Goal: Information Seeking & Learning: Check status

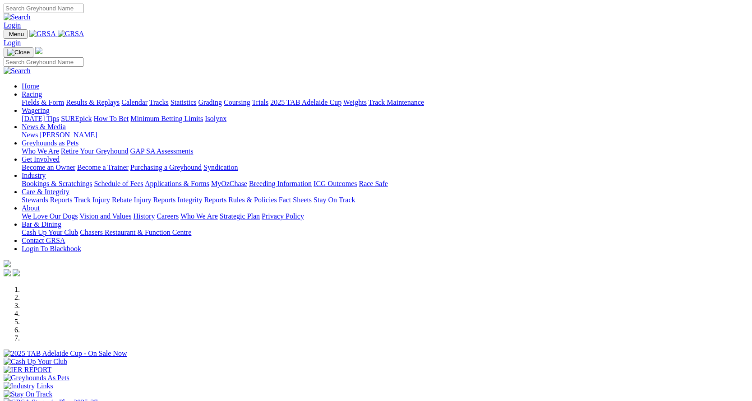
scroll to position [316, 0]
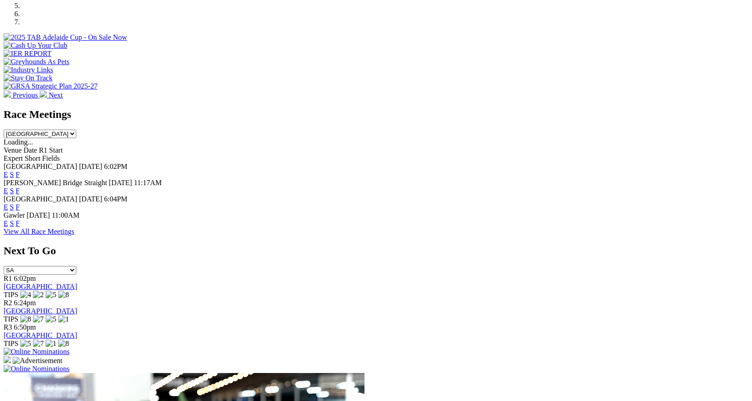
click at [20, 219] on link "F" at bounding box center [18, 223] width 4 height 8
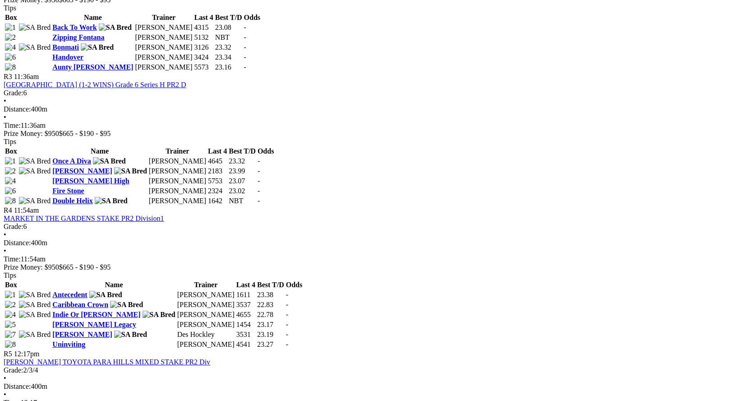
scroll to position [677, 0]
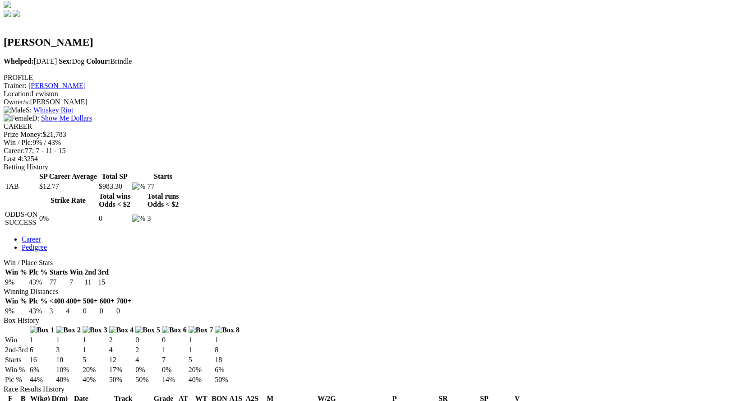
scroll to position [181, 0]
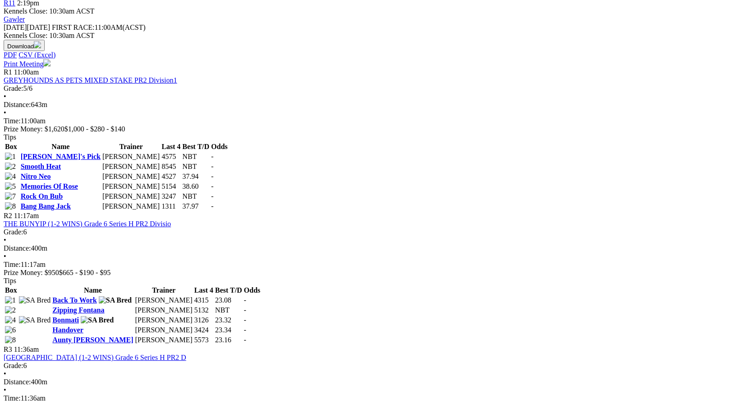
scroll to position [406, 0]
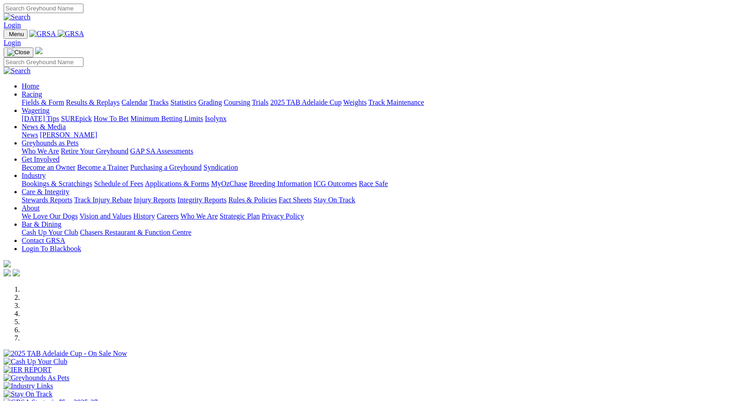
scroll to position [767, 0]
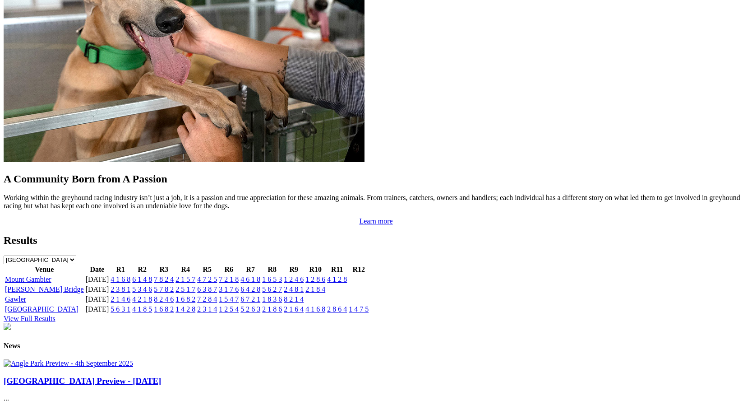
click at [325, 285] on link "2 1 8 4" at bounding box center [315, 289] width 20 height 8
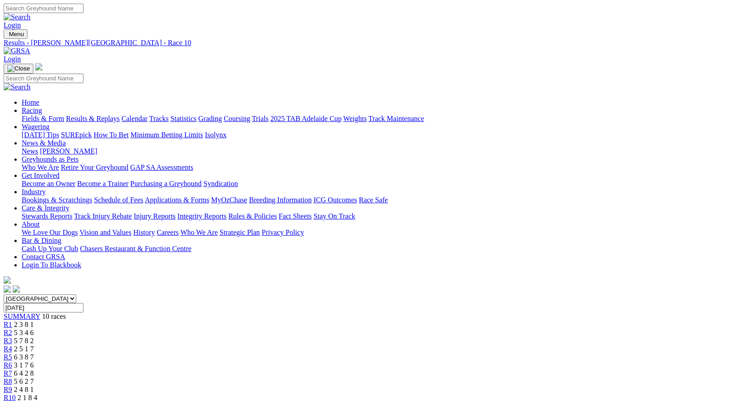
click at [83, 303] on input "[DATE]" at bounding box center [44, 307] width 80 height 9
click at [12, 385] on span "R9" at bounding box center [8, 389] width 9 height 8
type input "[DATE], [DATE]"
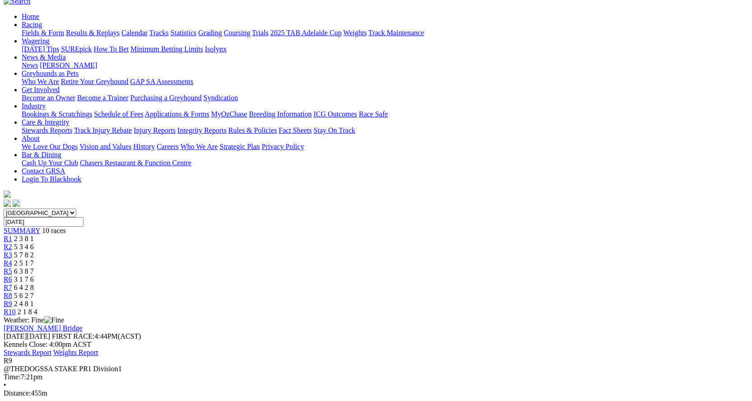
scroll to position [45, 0]
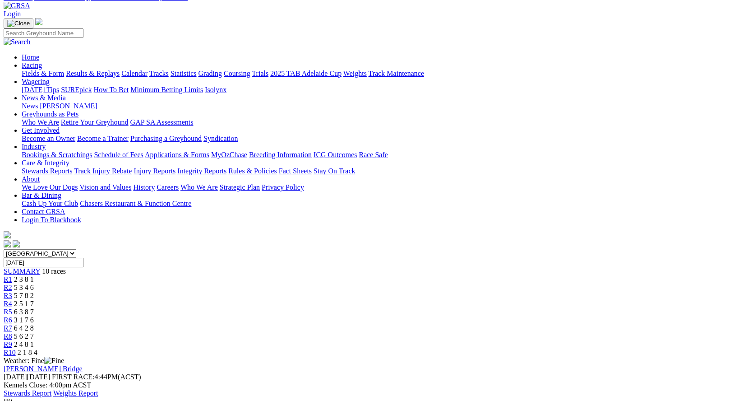
click at [34, 332] on span "5 6 2 7" at bounding box center [24, 336] width 20 height 8
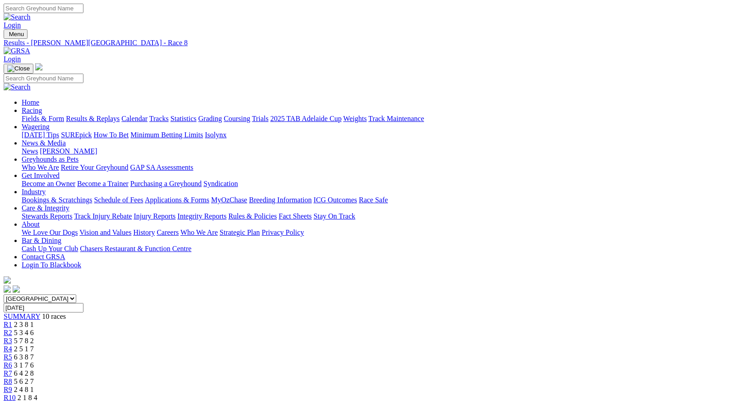
click at [34, 369] on span "6 4 2 8" at bounding box center [24, 373] width 20 height 8
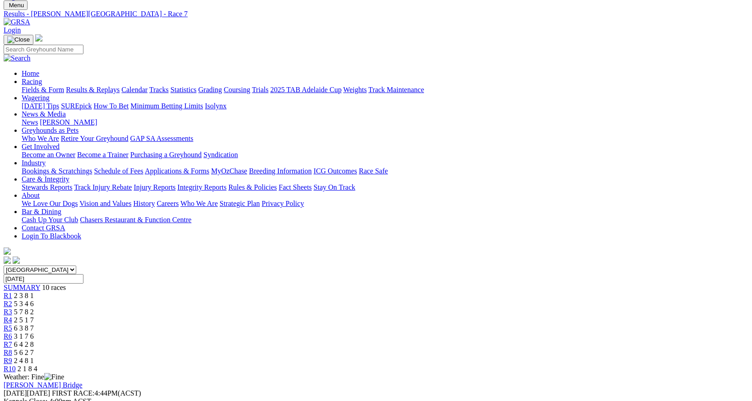
scroll to position [45, 0]
